Goal: Task Accomplishment & Management: Manage account settings

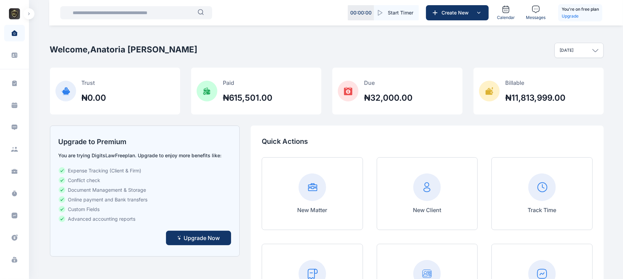
click at [28, 12] on button "button" at bounding box center [28, 13] width 11 height 11
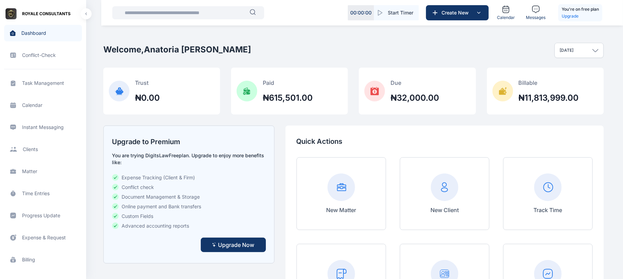
scroll to position [245, 0]
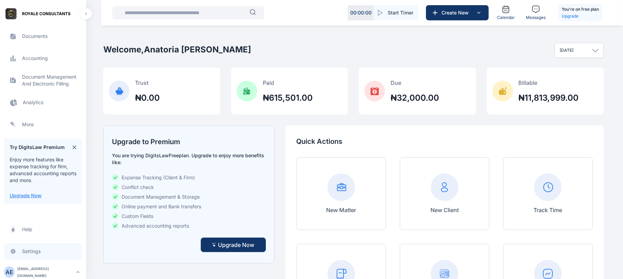
click at [43, 256] on span "Settings settings settings" at bounding box center [43, 251] width 78 height 17
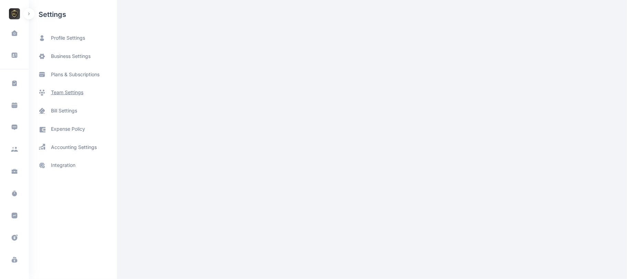
click at [66, 88] on span "team settings" at bounding box center [73, 92] width 88 height 18
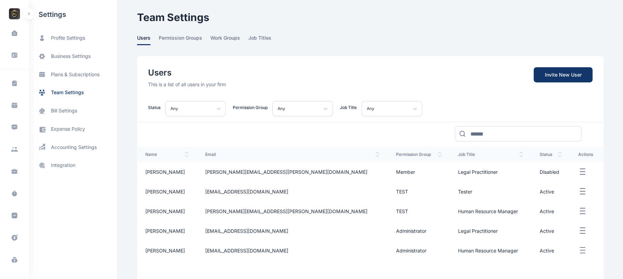
click at [579, 171] on icon "button" at bounding box center [583, 171] width 8 height 9
click at [579, 194] on icon "button" at bounding box center [583, 191] width 8 height 9
click at [546, 110] on div "Status Any Any Active Invite Sent Disabled Permission Group Any any Administrat…" at bounding box center [370, 107] width 467 height 17
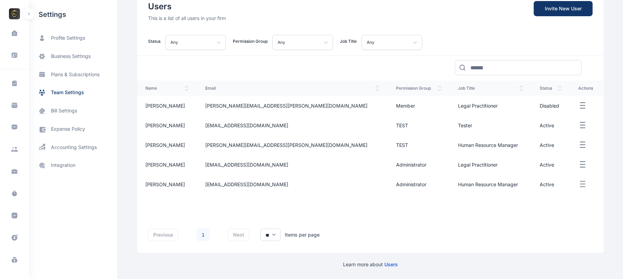
click at [573, 189] on td at bounding box center [586, 184] width 33 height 20
click at [579, 186] on icon "button" at bounding box center [583, 184] width 8 height 9
click at [579, 165] on icon "button" at bounding box center [583, 164] width 8 height 9
click at [579, 144] on icon "button" at bounding box center [583, 145] width 8 height 9
click at [415, 234] on div "previous 1 next ** ** ** Items per page" at bounding box center [370, 231] width 467 height 41
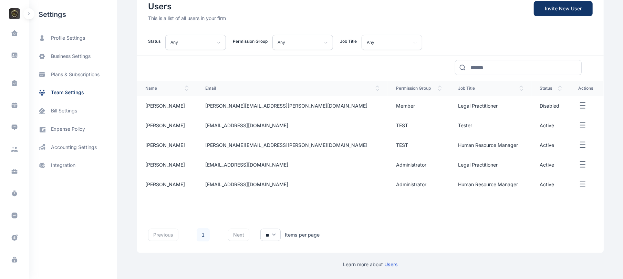
click at [579, 186] on icon "button" at bounding box center [583, 184] width 8 height 9
click at [541, 206] on span "Reset Password" at bounding box center [556, 207] width 36 height 7
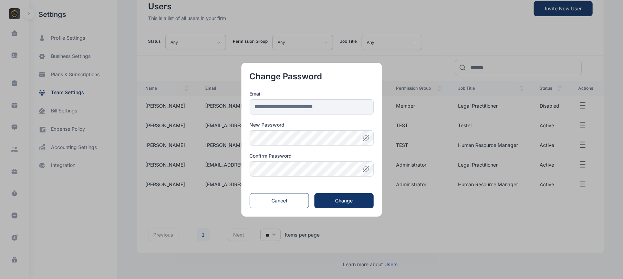
click at [369, 132] on button "button" at bounding box center [366, 137] width 15 height 15
click at [236, 142] on div "**********" at bounding box center [311, 139] width 623 height 279
click at [338, 200] on div "Change" at bounding box center [343, 200] width 37 height 7
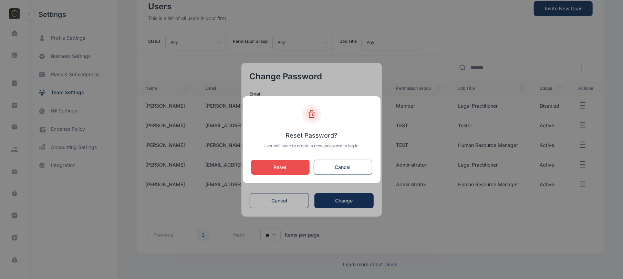
click at [301, 159] on div "Reset Password ? User will have to create a new password to log in. Reset Cancel" at bounding box center [311, 139] width 121 height 70
click at [301, 160] on button "Reset" at bounding box center [280, 166] width 59 height 15
click at [296, 173] on button "Reset" at bounding box center [280, 166] width 59 height 15
click at [360, 207] on button "button" at bounding box center [311, 139] width 623 height 279
click at [346, 203] on button "button" at bounding box center [311, 139] width 623 height 279
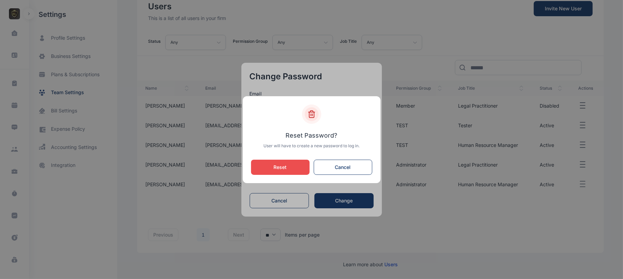
click at [268, 203] on button "button" at bounding box center [311, 139] width 623 height 279
click at [342, 174] on button "Cancel" at bounding box center [343, 166] width 59 height 15
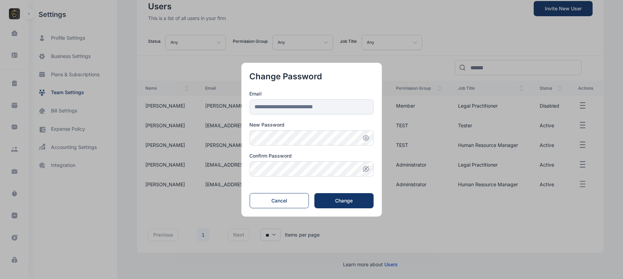
click at [273, 209] on div "**********" at bounding box center [311, 140] width 141 height 154
click at [283, 205] on button "Cancel" at bounding box center [280, 200] width 60 height 15
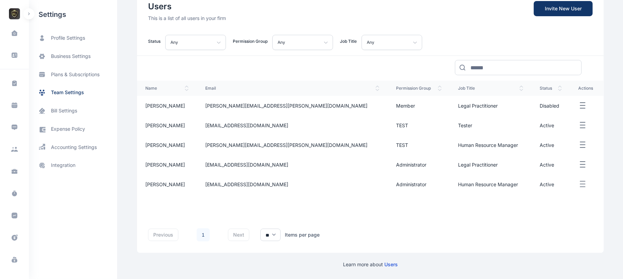
click at [579, 124] on icon "button" at bounding box center [583, 125] width 8 height 9
click at [580, 105] on line "button" at bounding box center [582, 105] width 5 height 0
click at [543, 142] on span "Set User As Active" at bounding box center [553, 144] width 42 height 7
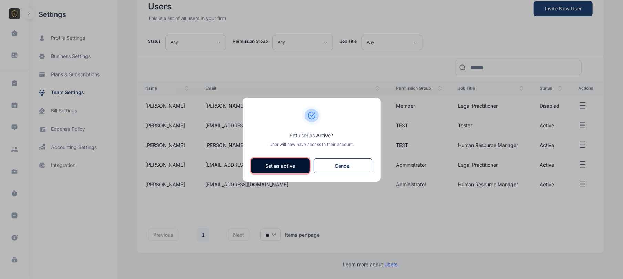
click at [282, 169] on button "Set as active" at bounding box center [280, 165] width 59 height 15
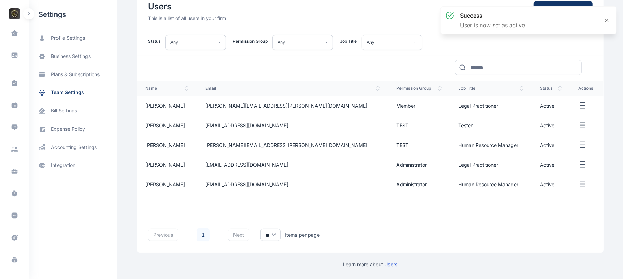
click at [579, 106] on icon "button" at bounding box center [583, 105] width 8 height 9
click at [538, 127] on span "Reset Password" at bounding box center [556, 128] width 36 height 7
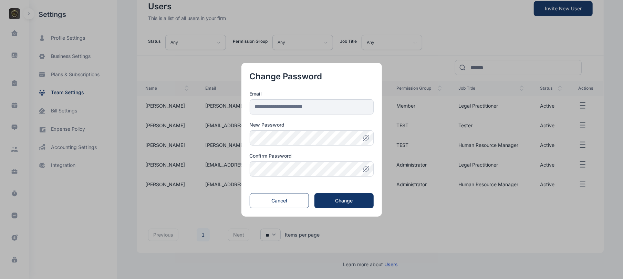
click at [369, 138] on icon "button" at bounding box center [366, 137] width 7 height 7
click at [350, 193] on button "Change" at bounding box center [343, 200] width 59 height 15
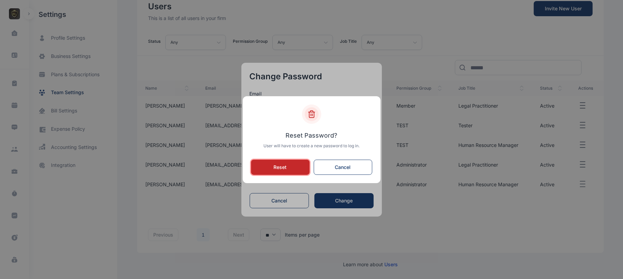
click at [280, 167] on button "Reset" at bounding box center [280, 166] width 59 height 15
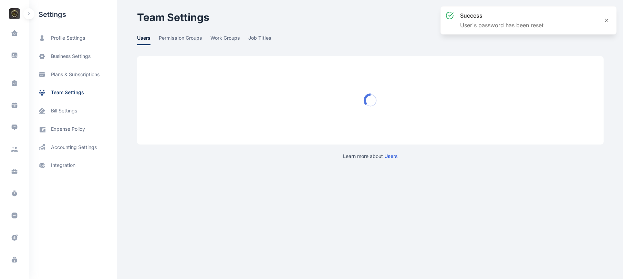
scroll to position [0, 0]
